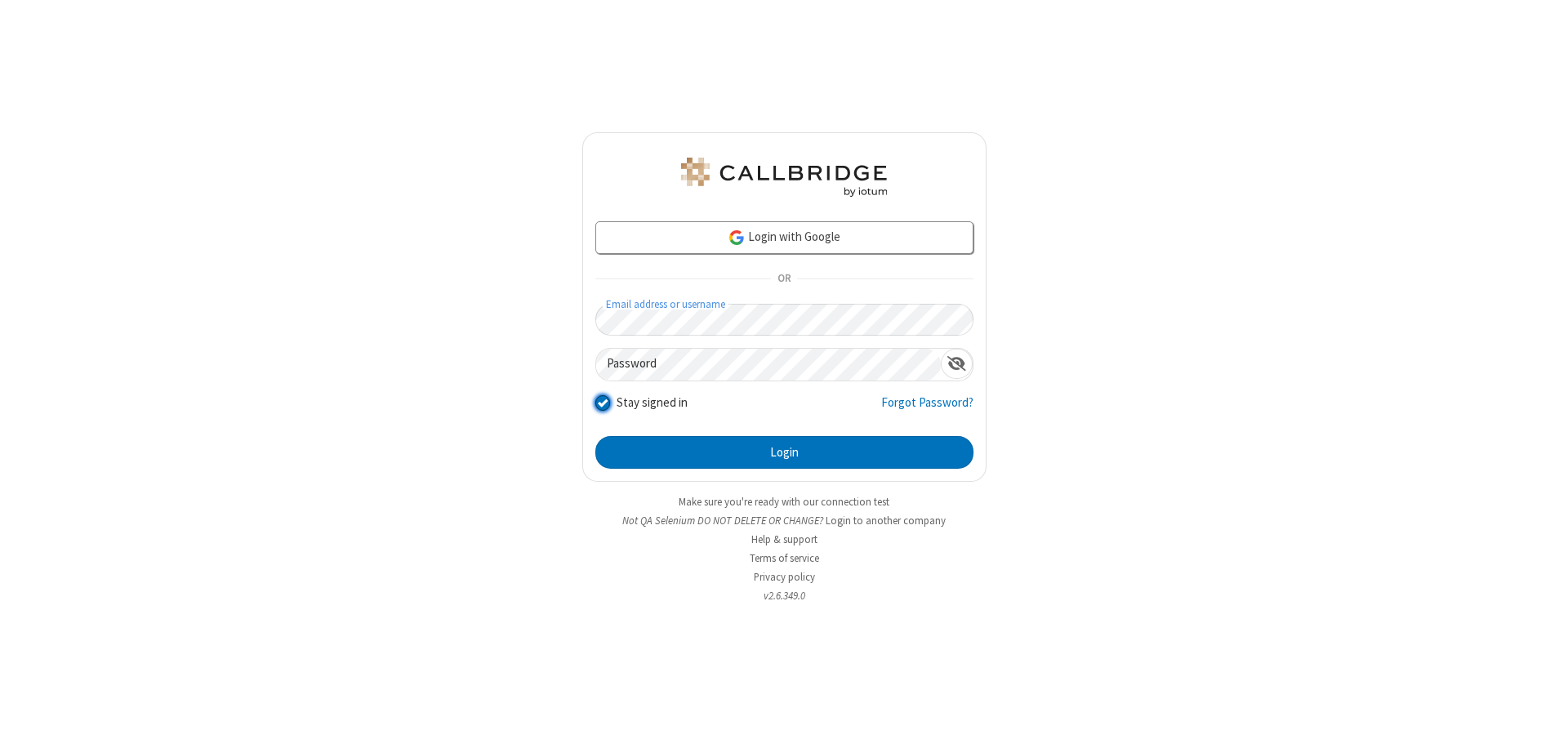
click at [602, 402] on input "Stay signed in" at bounding box center [603, 402] width 16 height 18
checkbox input "false"
click at [784, 453] on button "Login" at bounding box center [784, 452] width 378 height 33
click at [602, 402] on input "Stay signed in" at bounding box center [603, 402] width 16 height 18
checkbox input "false"
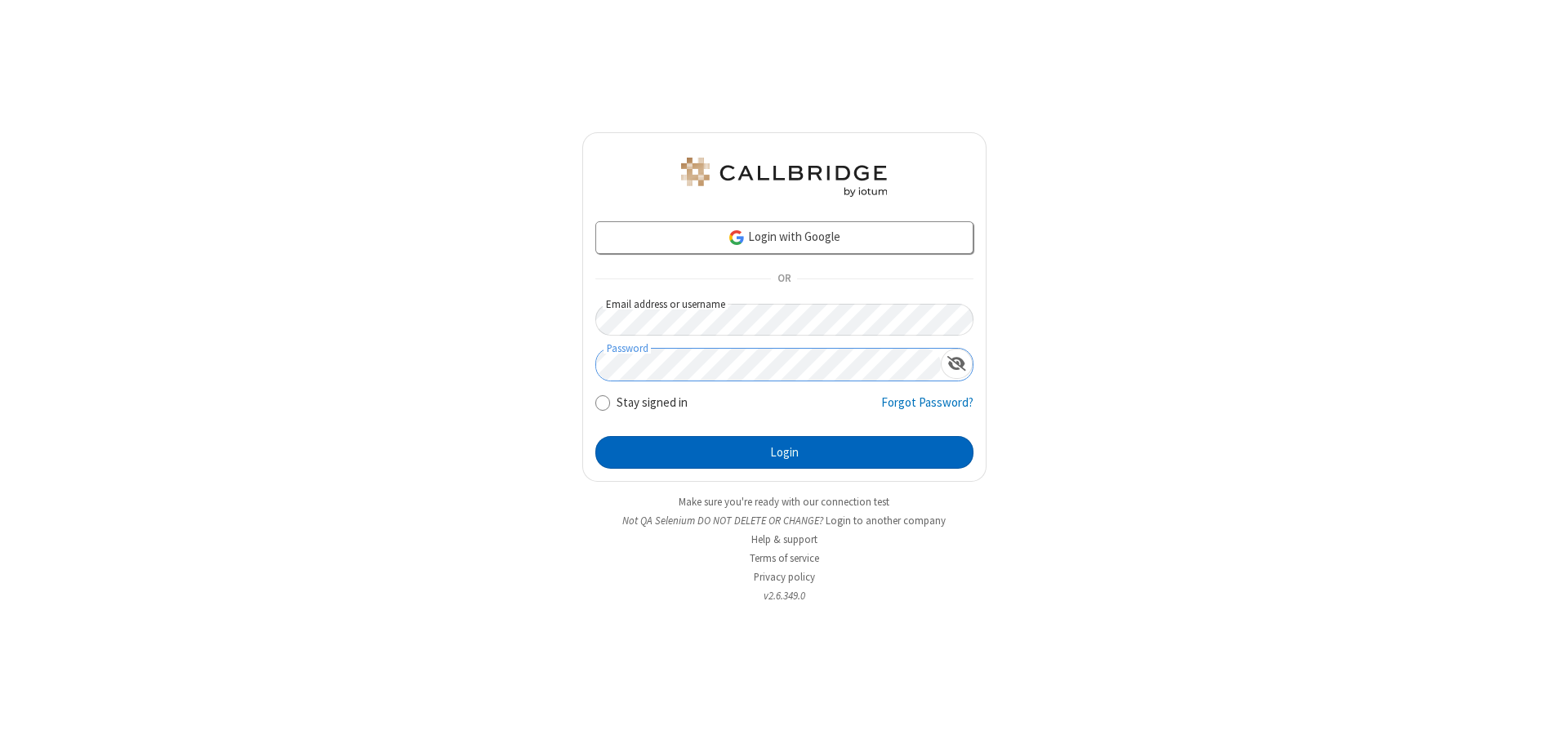
click at [784, 453] on button "Login" at bounding box center [784, 452] width 378 height 33
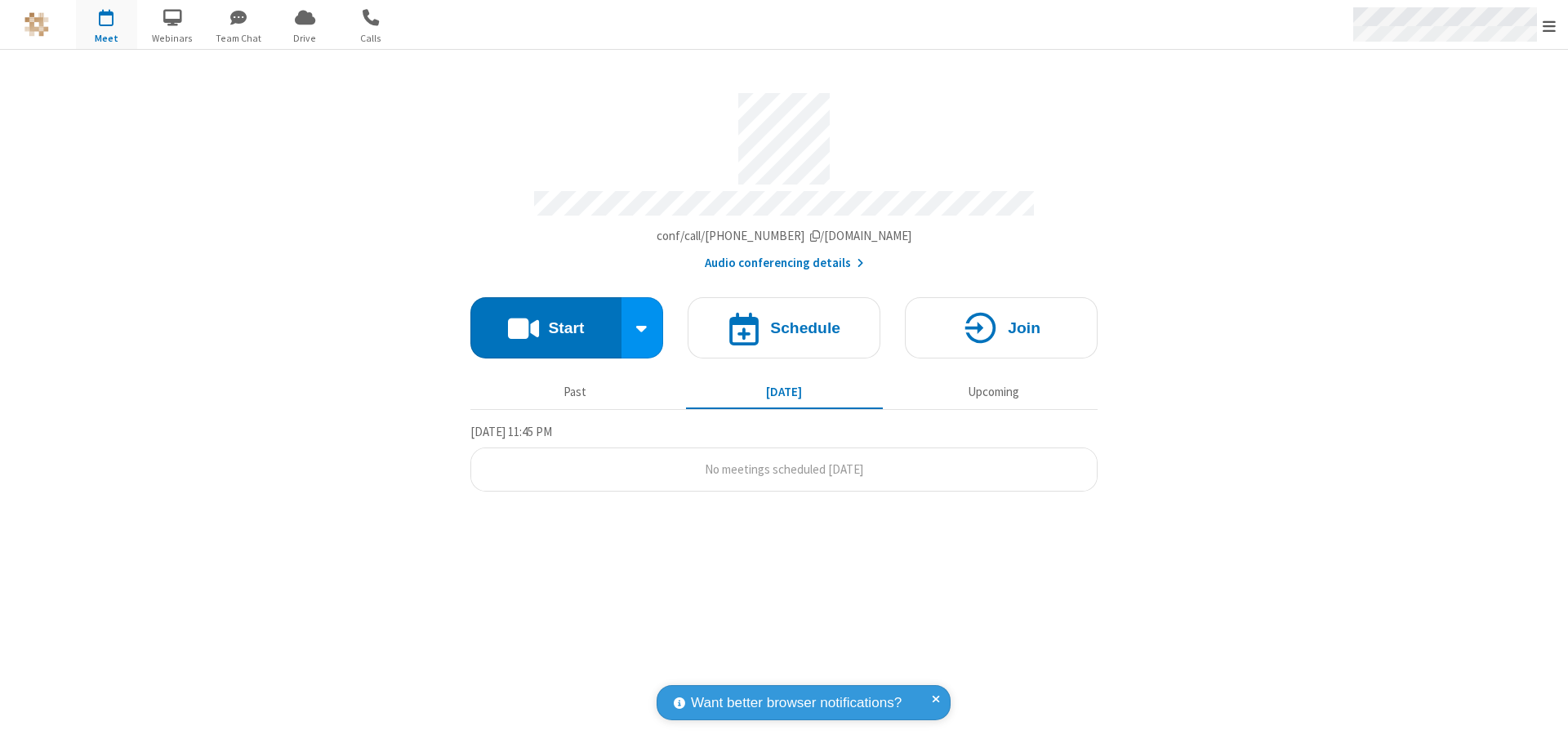
click at [1549, 24] on span "Open menu" at bounding box center [1550, 26] width 13 height 17
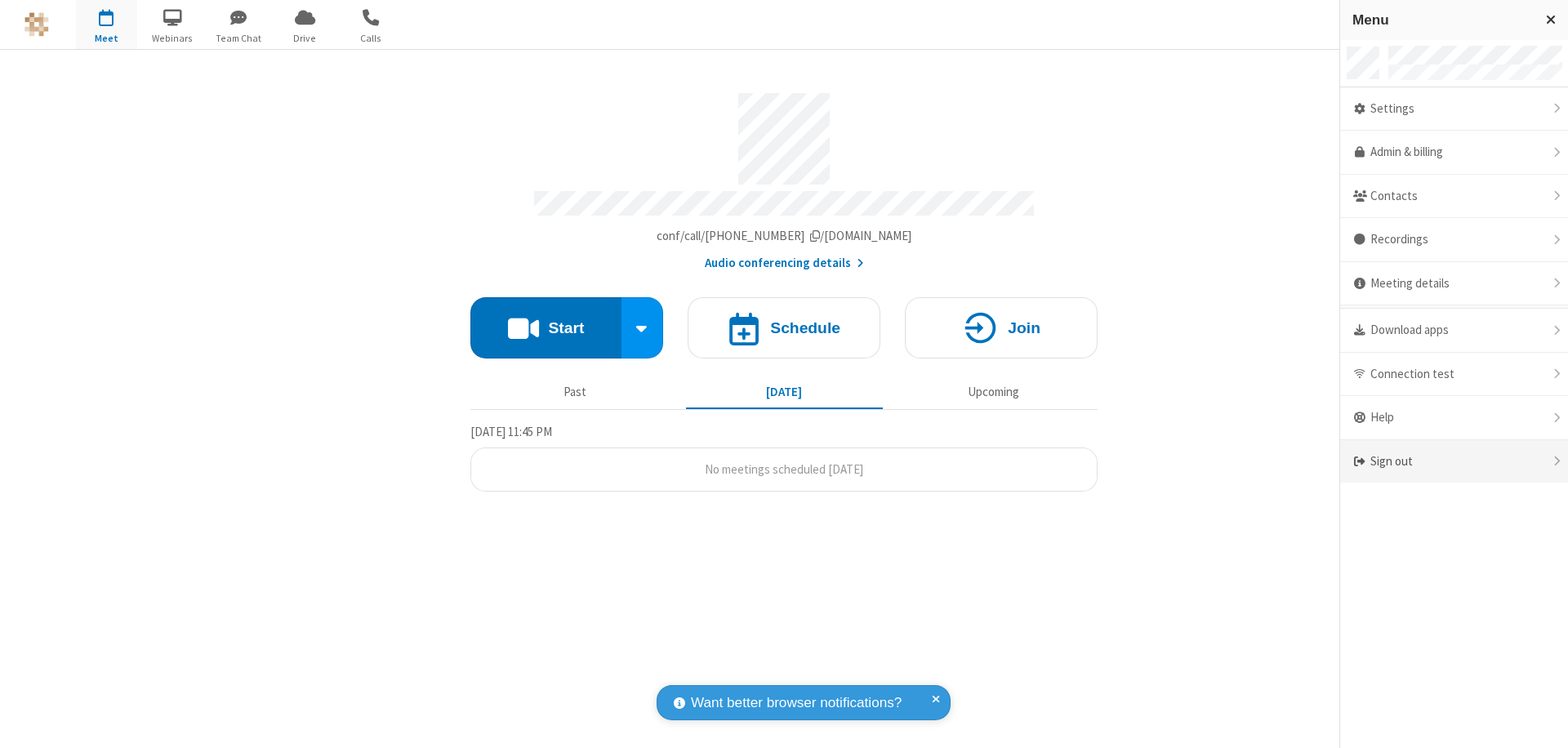
click at [1453, 462] on div "Sign out" at bounding box center [1453, 462] width 227 height 44
